Goal: Find specific page/section: Find specific page/section

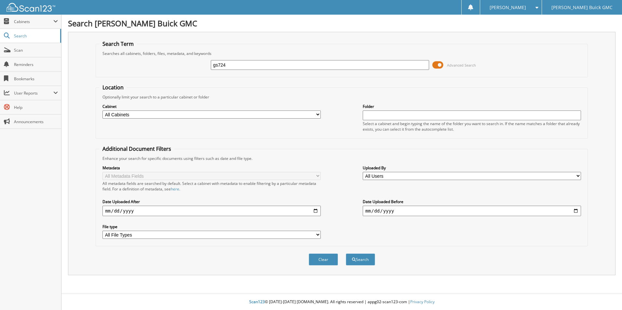
type input "gs724"
click at [346, 254] on button "Search" at bounding box center [360, 260] width 29 height 12
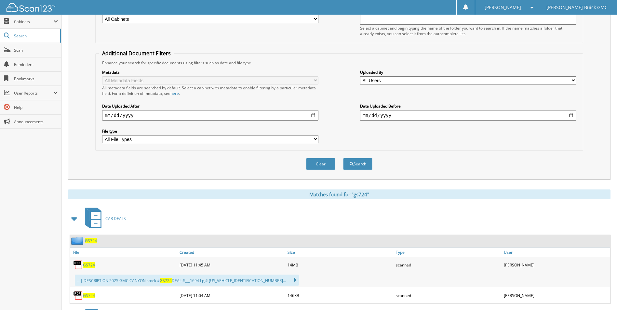
scroll to position [195, 0]
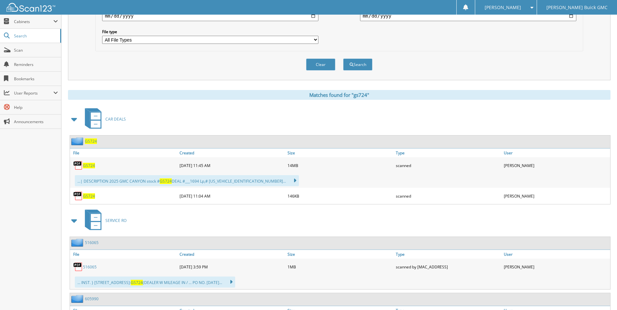
click at [87, 164] on span "GS724" at bounding box center [89, 166] width 12 height 6
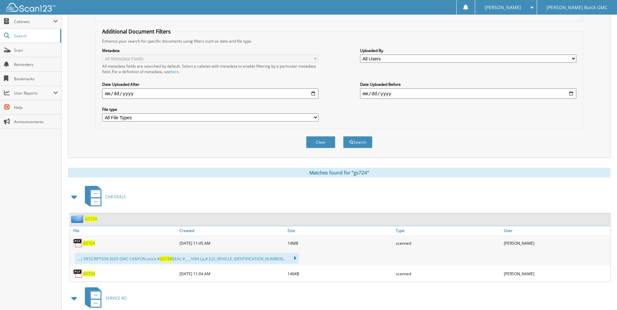
scroll to position [0, 0]
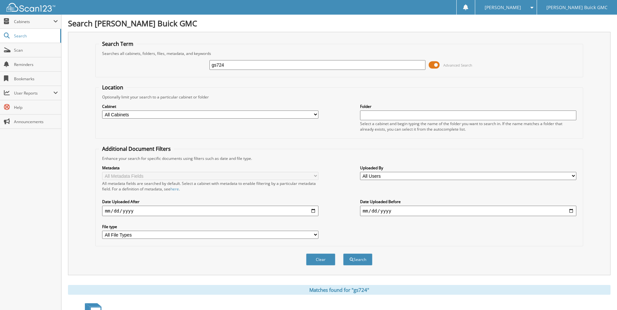
drag, startPoint x: 329, startPoint y: 63, endPoint x: 189, endPoint y: 60, distance: 139.6
click at [189, 61] on div "gs724 Advanced Search" at bounding box center [339, 65] width 481 height 18
click at [438, 62] on span at bounding box center [434, 65] width 11 height 10
